Goal: Check status

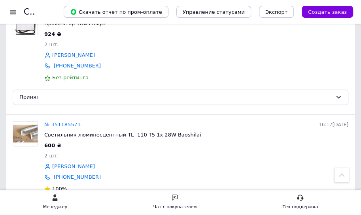
scroll to position [49, 0]
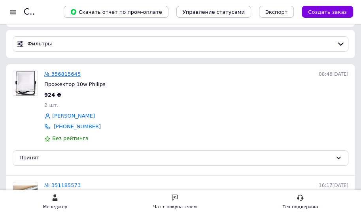
click at [67, 72] on link "№ 356815645" at bounding box center [62, 74] width 36 height 6
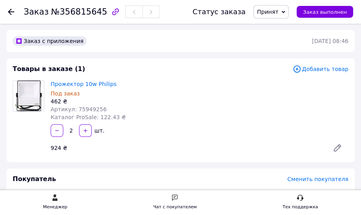
click at [339, 147] on icon at bounding box center [337, 148] width 6 height 6
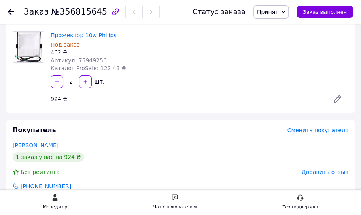
scroll to position [34, 0]
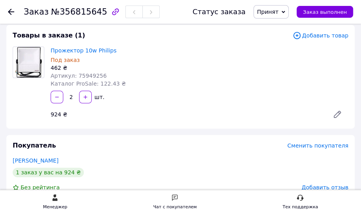
click at [339, 110] on icon at bounding box center [336, 114] width 9 height 9
click at [192, 72] on div "Артикул: 75949256" at bounding box center [199, 76] width 297 height 8
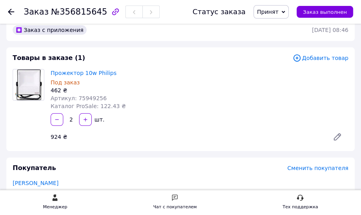
scroll to position [0, 0]
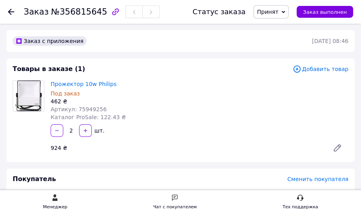
click at [10, 11] on icon at bounding box center [11, 12] width 6 height 6
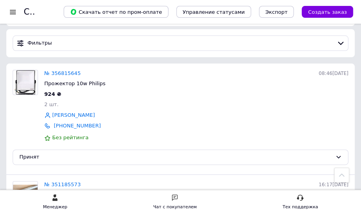
scroll to position [49, 0]
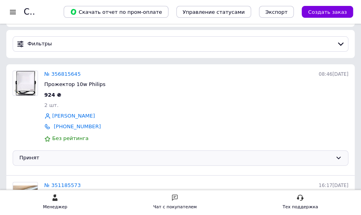
click at [338, 158] on icon at bounding box center [338, 158] width 6 height 6
